Goal: Navigation & Orientation: Find specific page/section

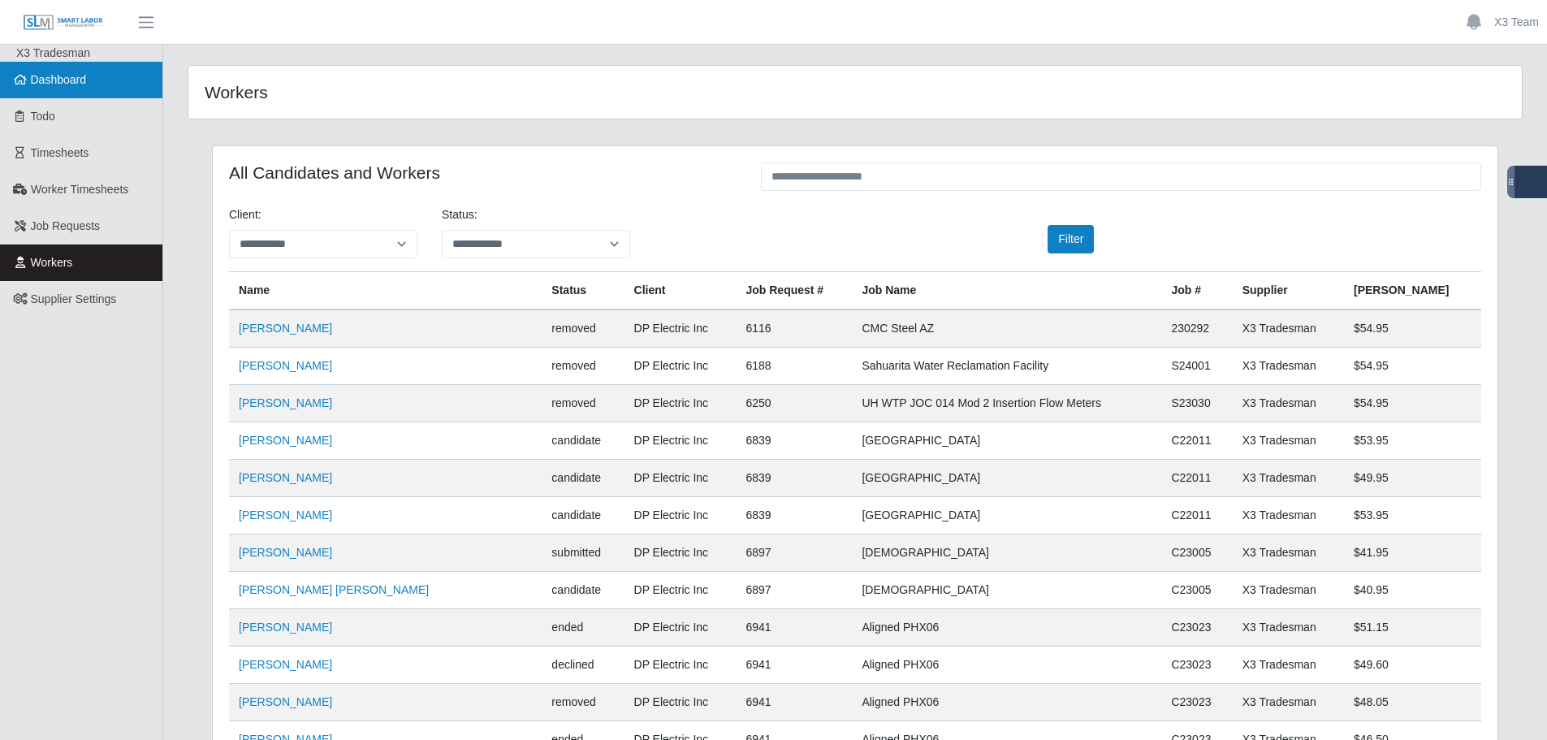
click at [63, 68] on link "Dashboard" at bounding box center [81, 80] width 162 height 37
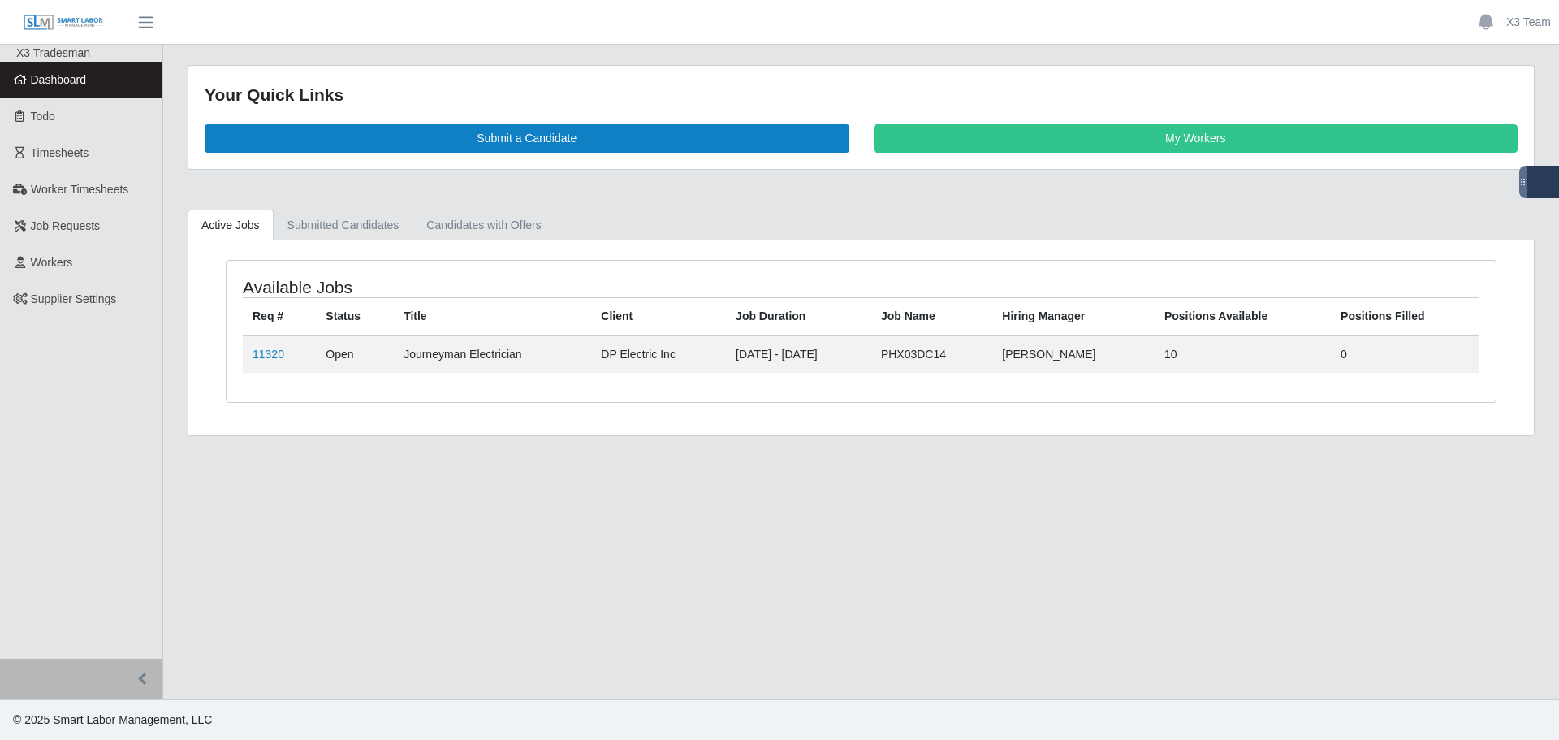
click at [572, 568] on main "Your Quick Links Submit a Candidate My Workers Active Jobs Submitted Candidates…" at bounding box center [861, 372] width 1396 height 654
click at [484, 553] on main "Your Quick Links Submit a Candidate My Workers Active Jobs Submitted Candidates…" at bounding box center [861, 372] width 1396 height 654
